Goal: Task Accomplishment & Management: Manage account settings

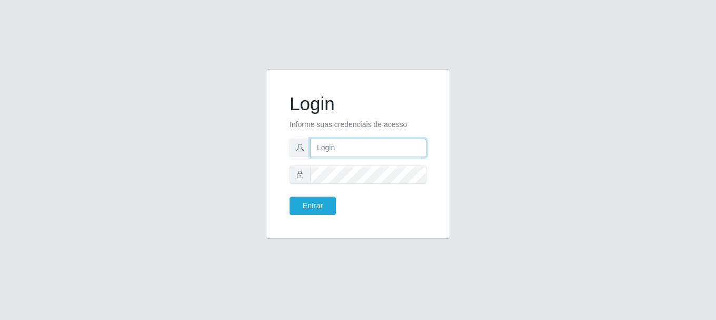
click at [344, 139] on input "text" at bounding box center [368, 148] width 116 height 18
type input "[EMAIL_ADDRESS][DOMAIN_NAME]"
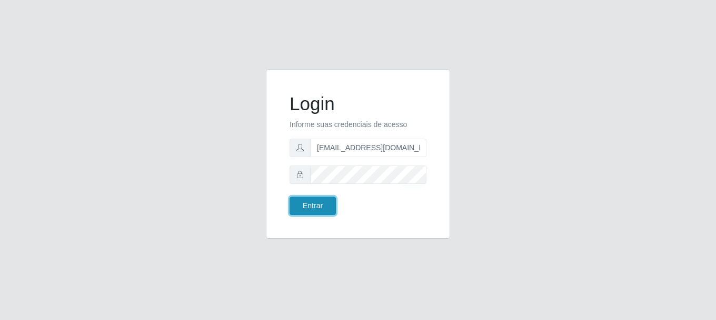
click at [320, 203] on button "Entrar" at bounding box center [313, 205] width 46 height 18
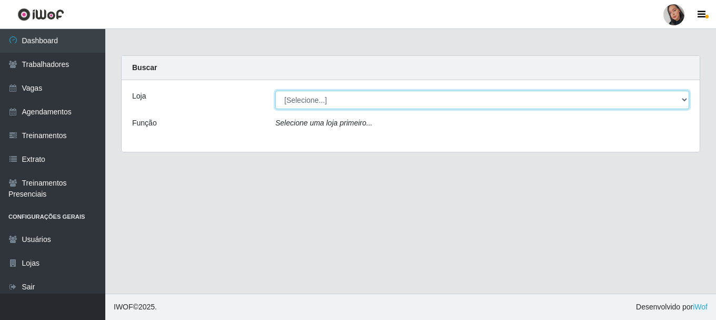
click at [325, 104] on select "[Selecione...] Supermercado [GEOGRAPHIC_DATA]" at bounding box center [482, 100] width 414 height 18
select select "165"
click at [275, 91] on select "[Selecione...] Supermercado [GEOGRAPHIC_DATA]" at bounding box center [482, 100] width 414 height 18
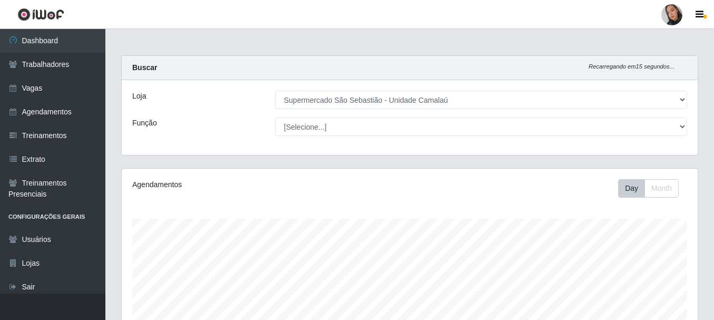
click at [669, 17] on div at bounding box center [671, 14] width 21 height 21
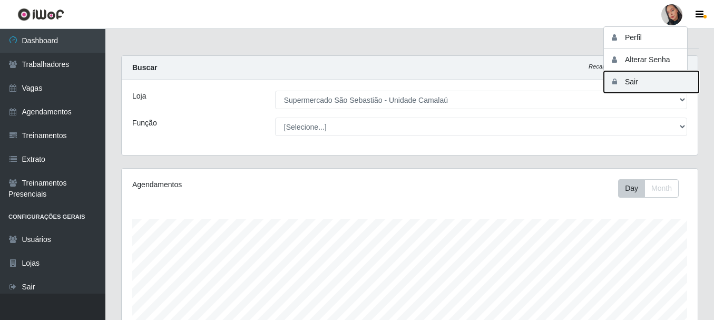
click at [660, 90] on button "Sair" at bounding box center [651, 82] width 95 height 22
